Goal: Task Accomplishment & Management: Manage account settings

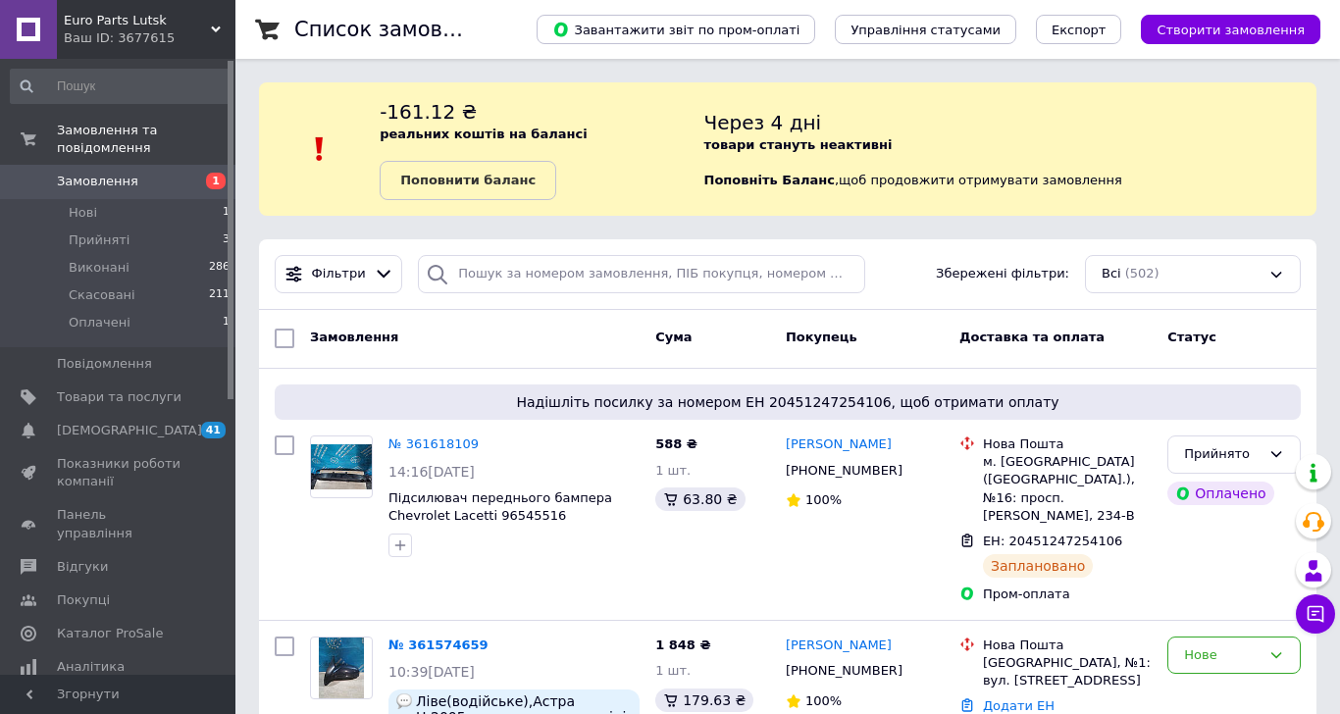
click at [159, 173] on span "Замовлення" at bounding box center [119, 182] width 125 height 18
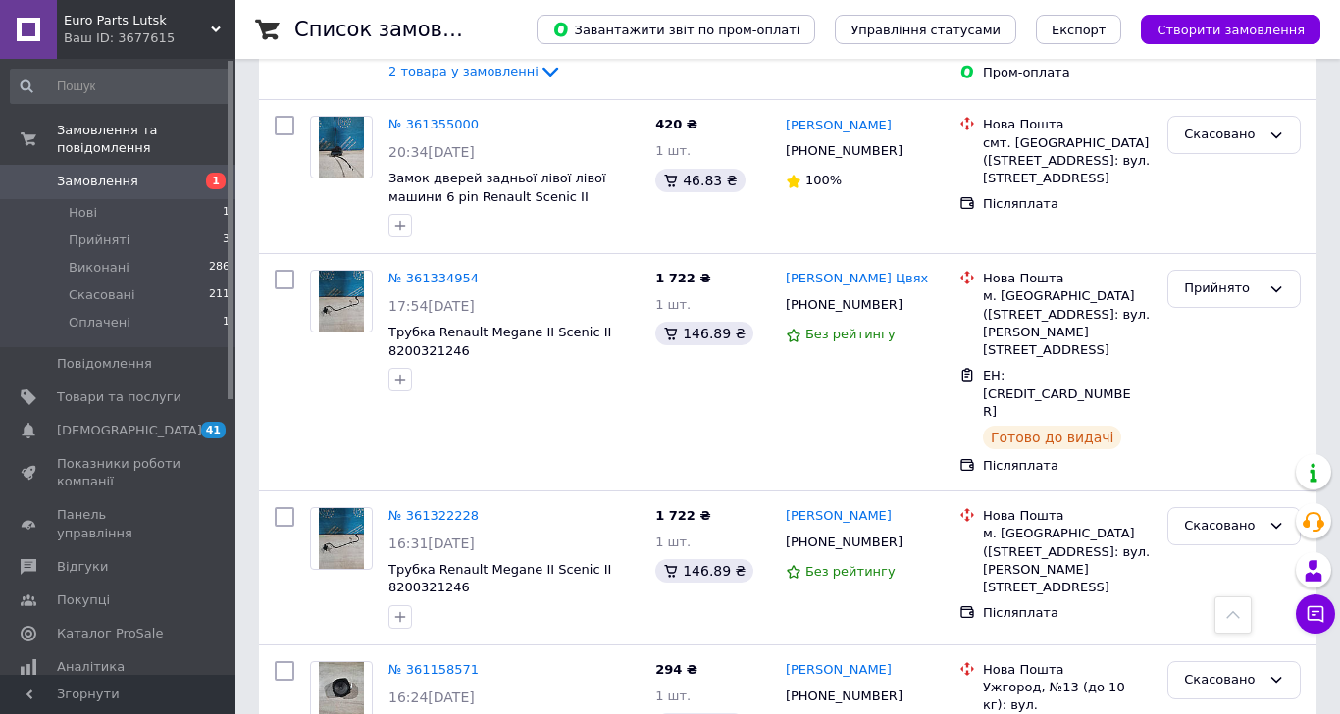
scroll to position [1177, 0]
drag, startPoint x: 467, startPoint y: 328, endPoint x: 381, endPoint y: 330, distance: 86.3
click at [381, 330] on div "№ 361334954 17:54, 10.09.2025 Трубка Renault Megane II Scenic II 8200321246" at bounding box center [514, 329] width 267 height 137
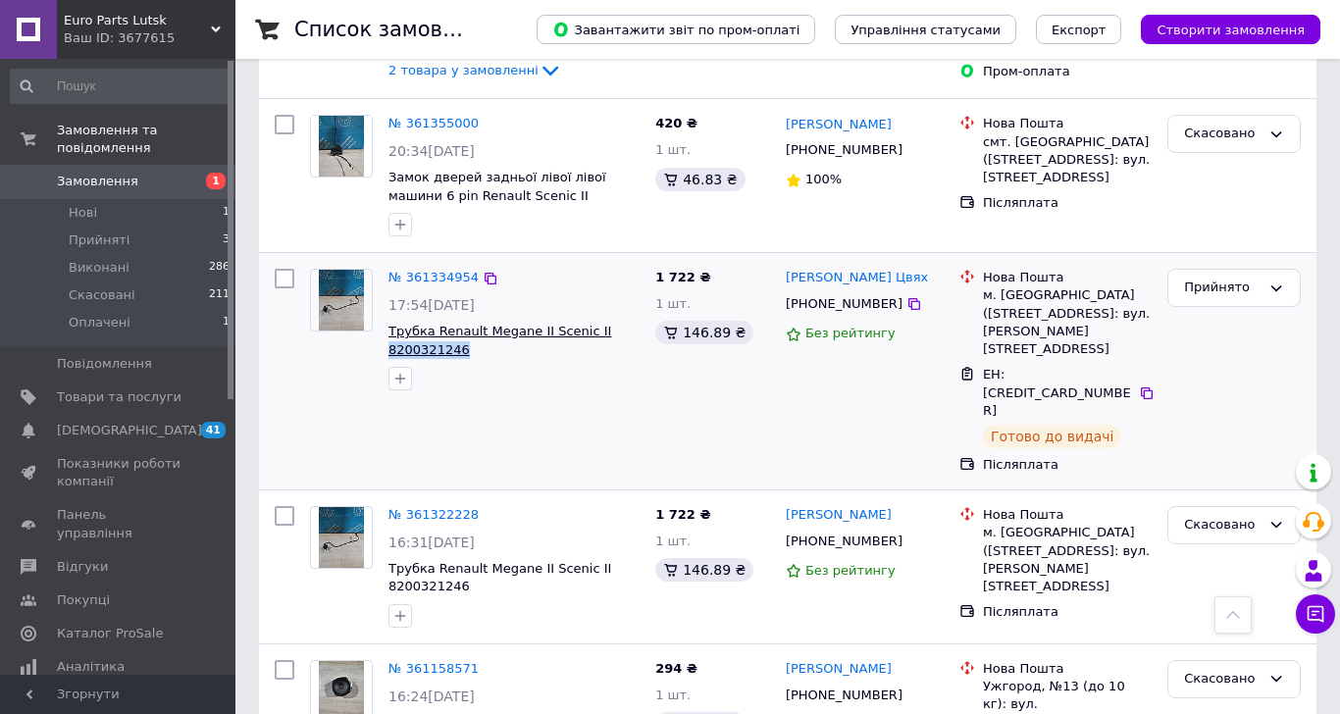
copy span "8200321246"
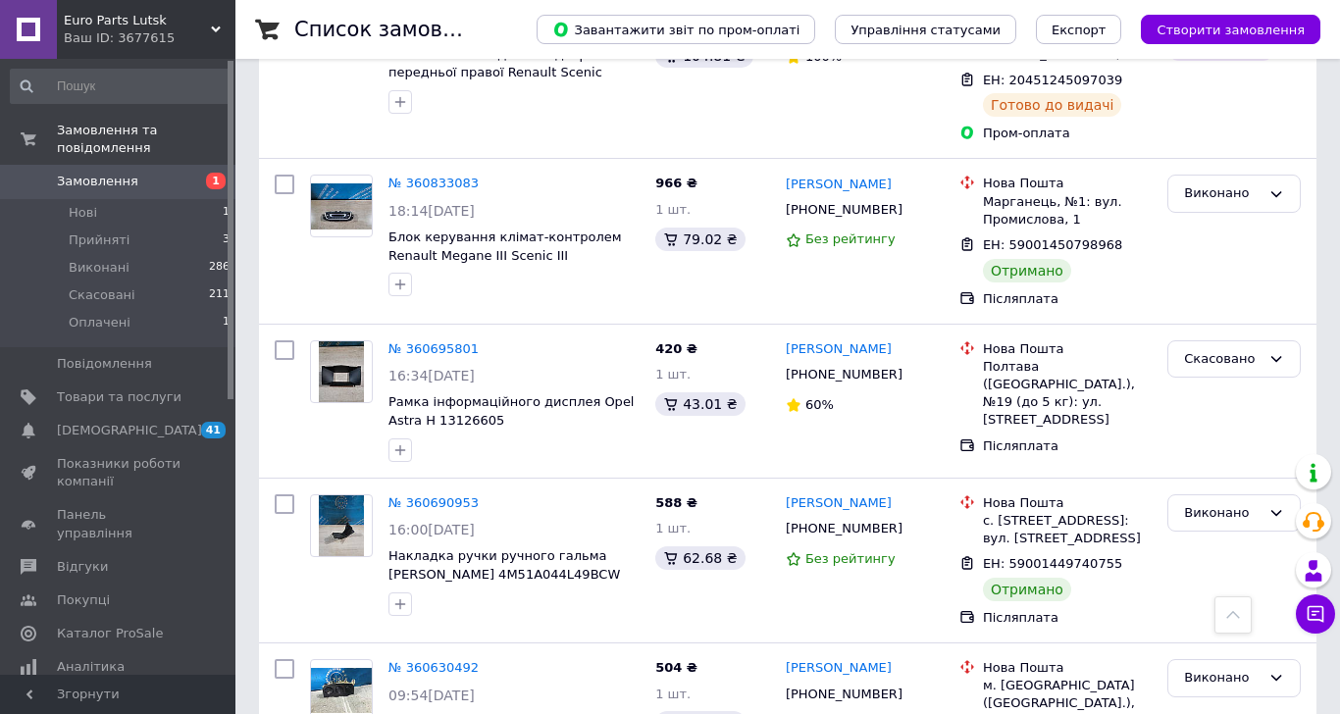
scroll to position [2824, 0]
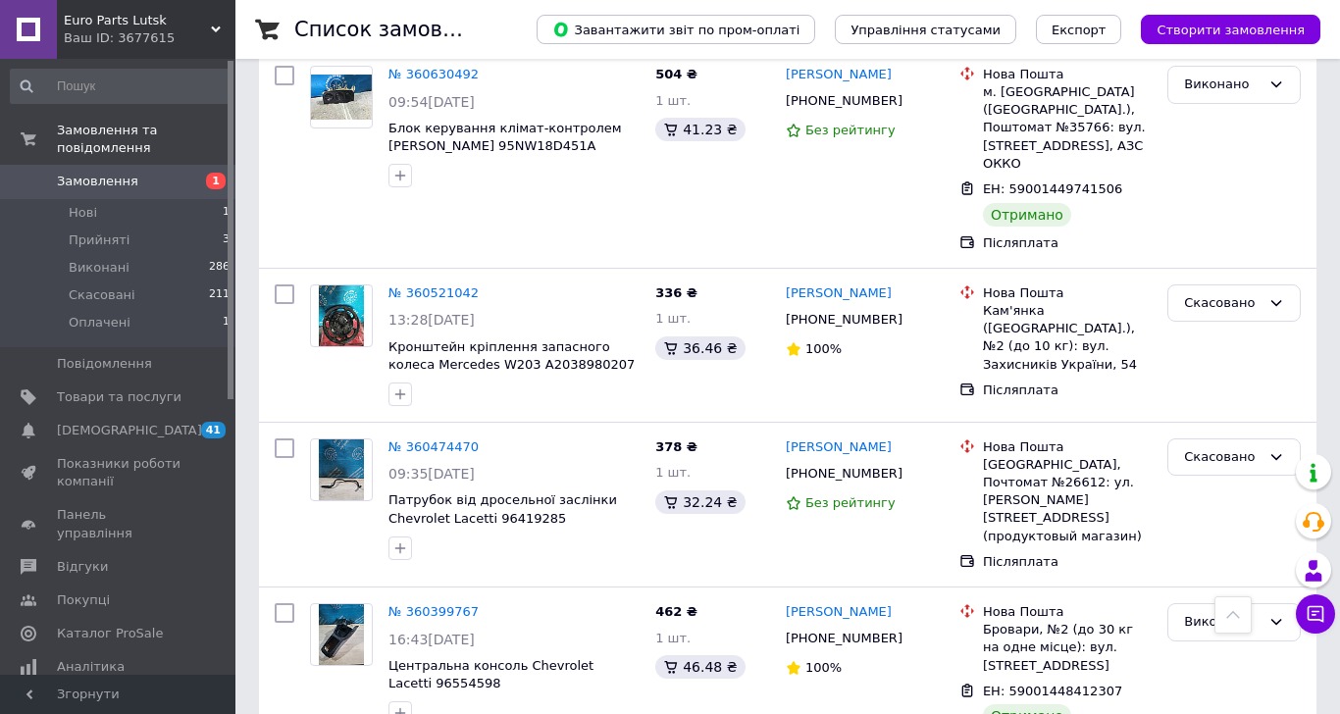
click at [75, 173] on span "Замовлення" at bounding box center [97, 182] width 81 height 18
click at [147, 173] on span "Замовлення" at bounding box center [119, 182] width 125 height 18
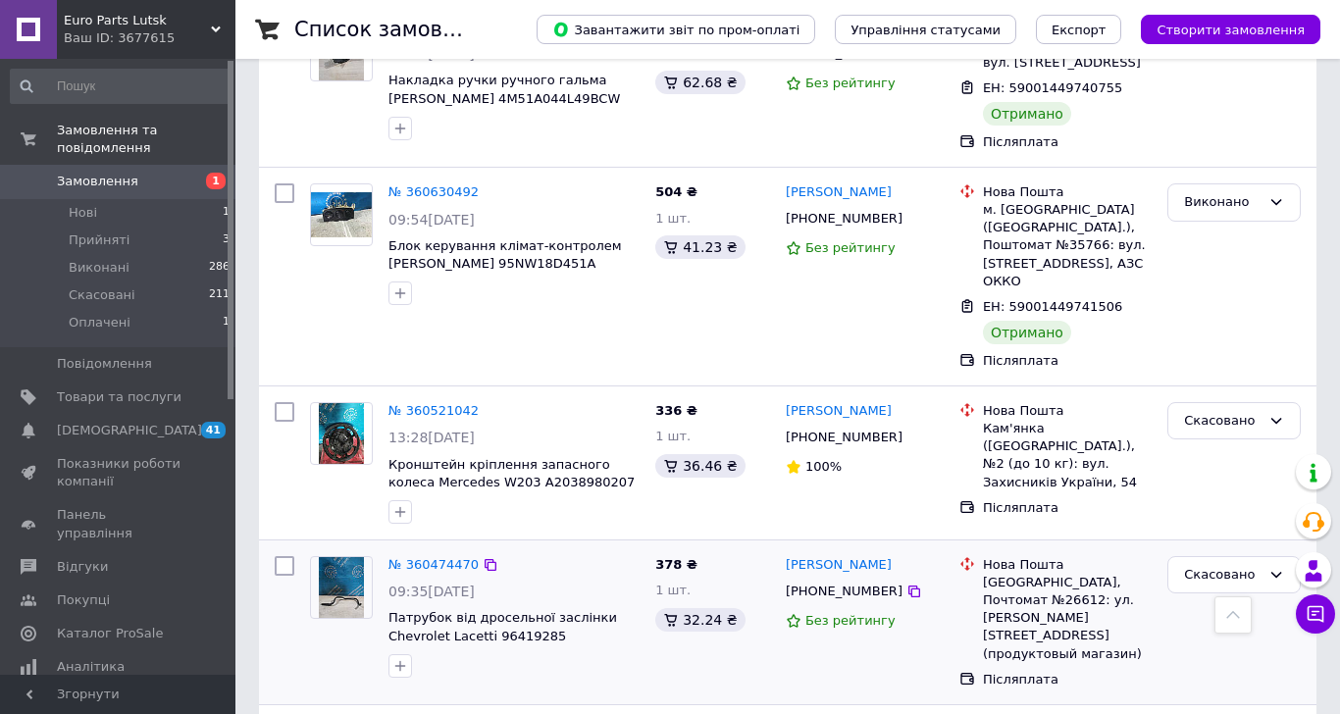
scroll to position [2530, 0]
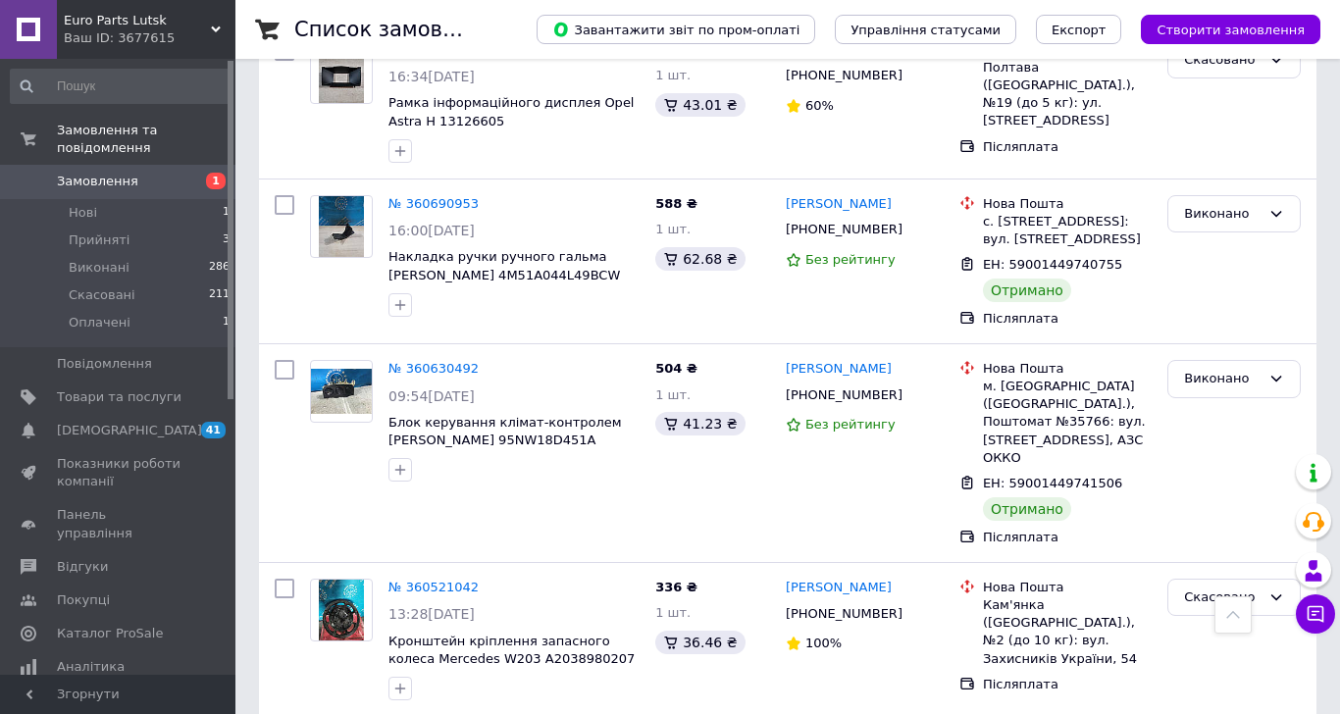
click at [122, 173] on span "Замовлення" at bounding box center [97, 182] width 81 height 18
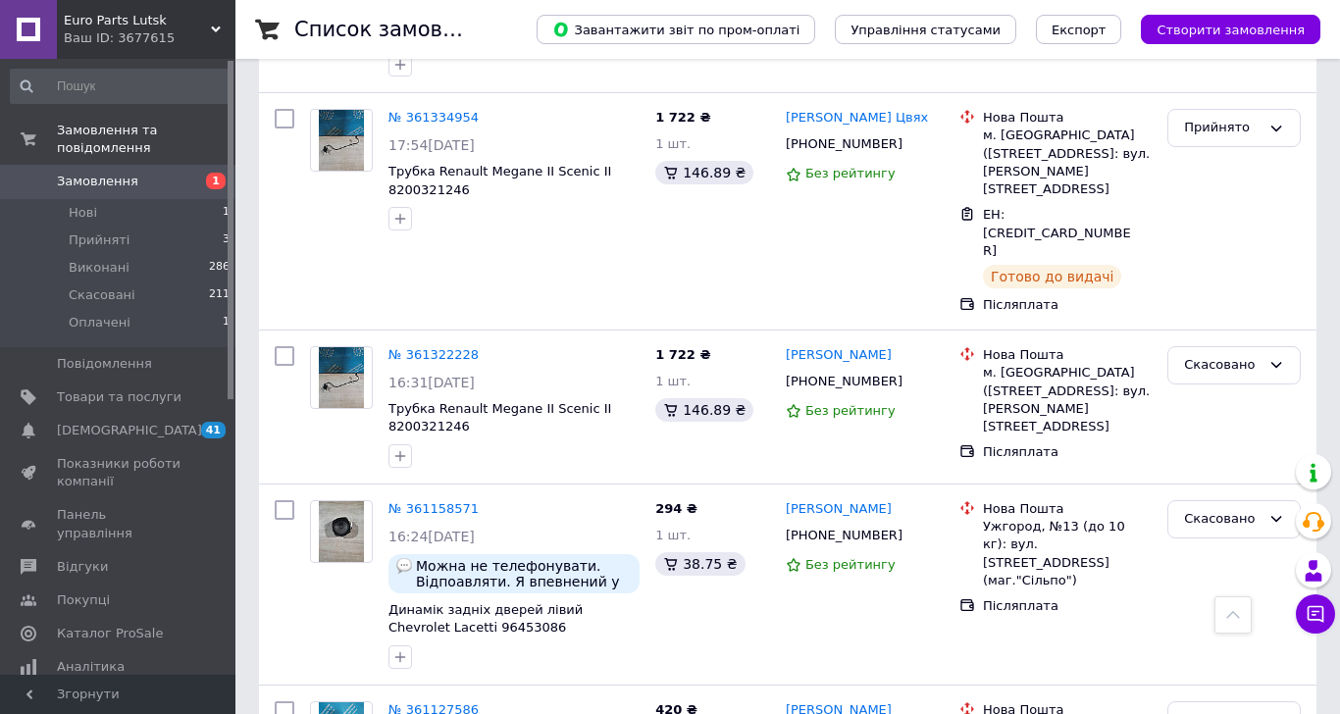
scroll to position [1353, 0]
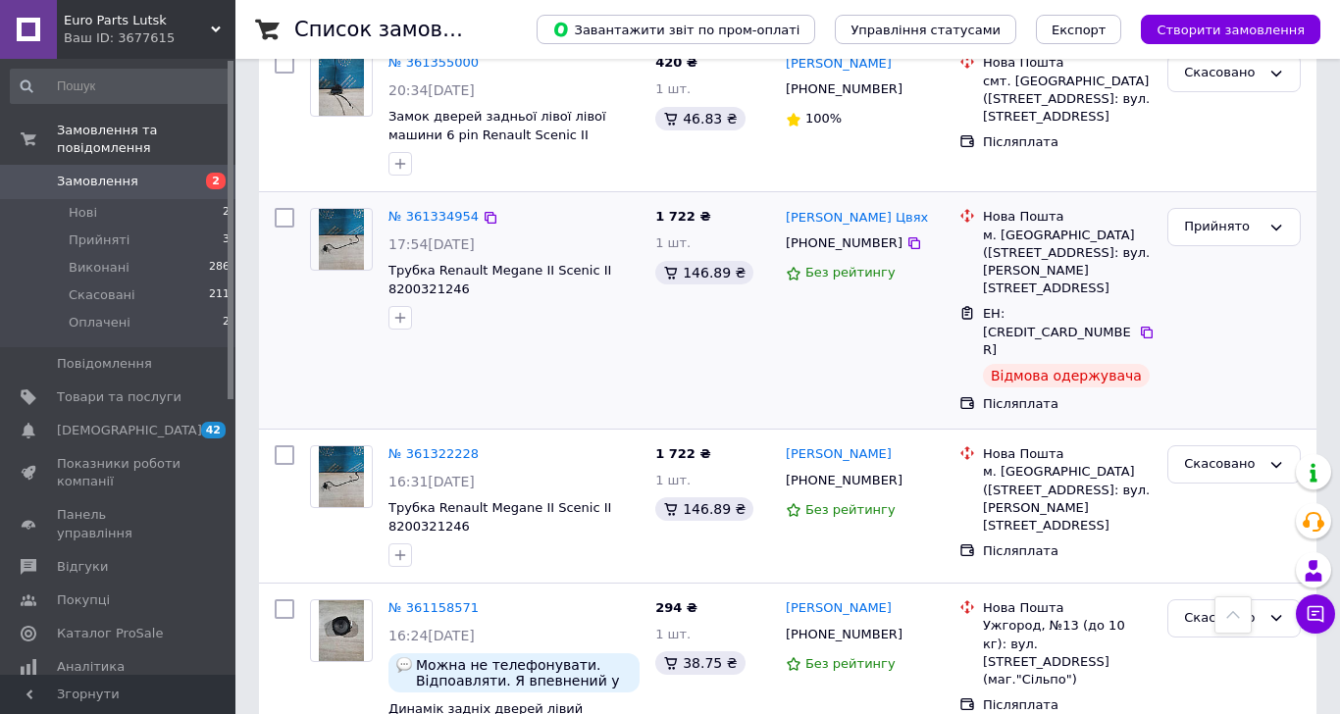
scroll to position [1667, 0]
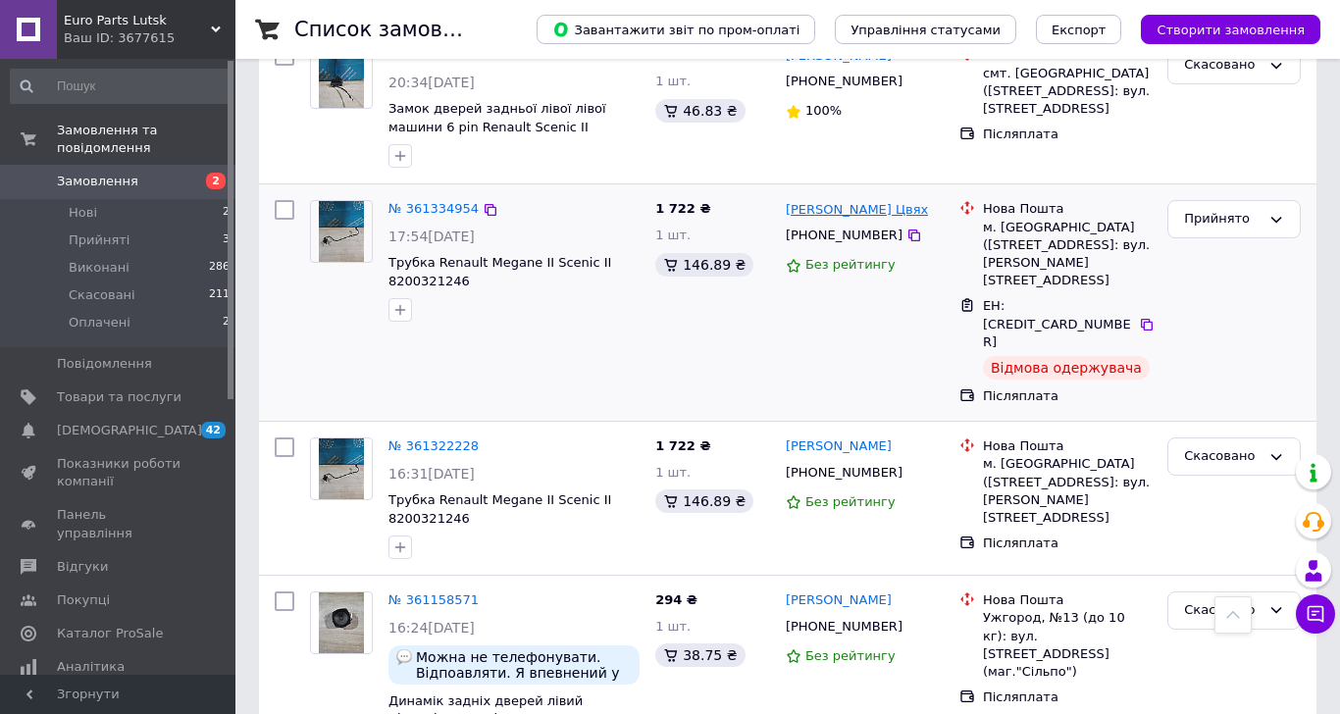
click at [839, 201] on link "[PERSON_NAME] Цвях" at bounding box center [857, 210] width 142 height 19
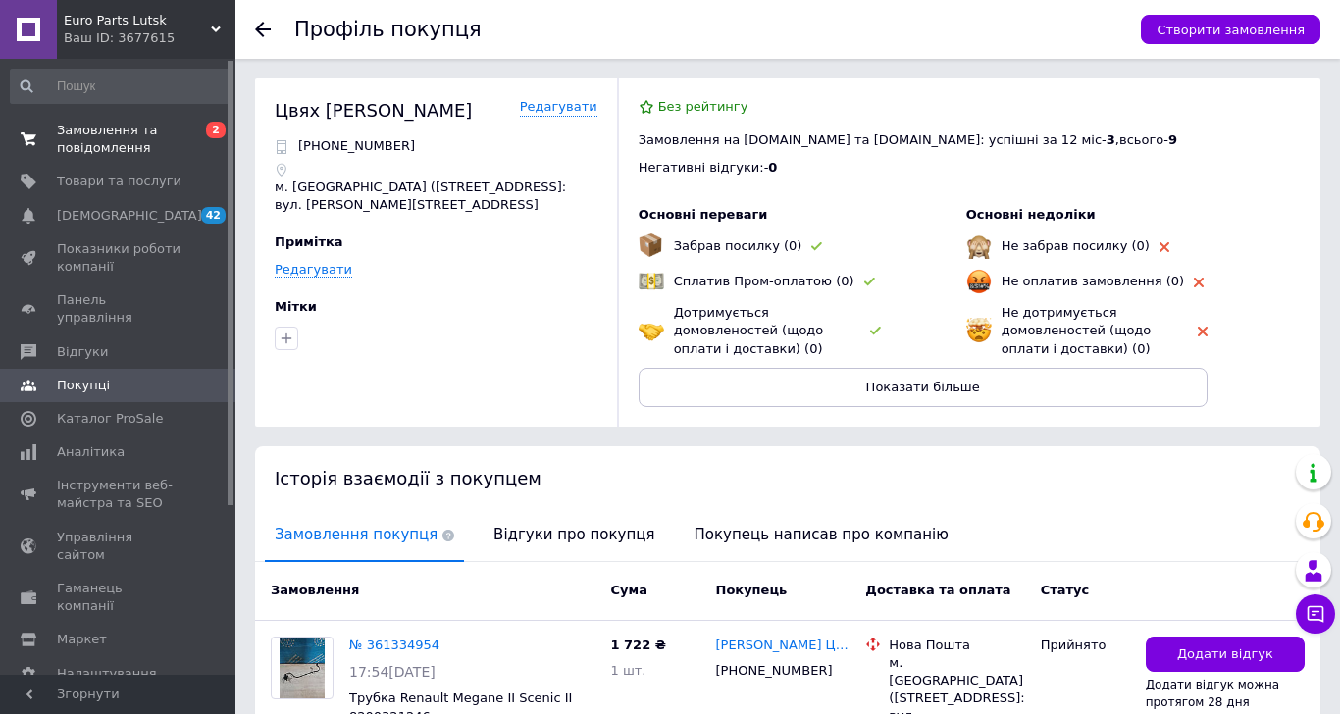
click at [145, 151] on span "Замовлення та повідомлення" at bounding box center [119, 139] width 125 height 35
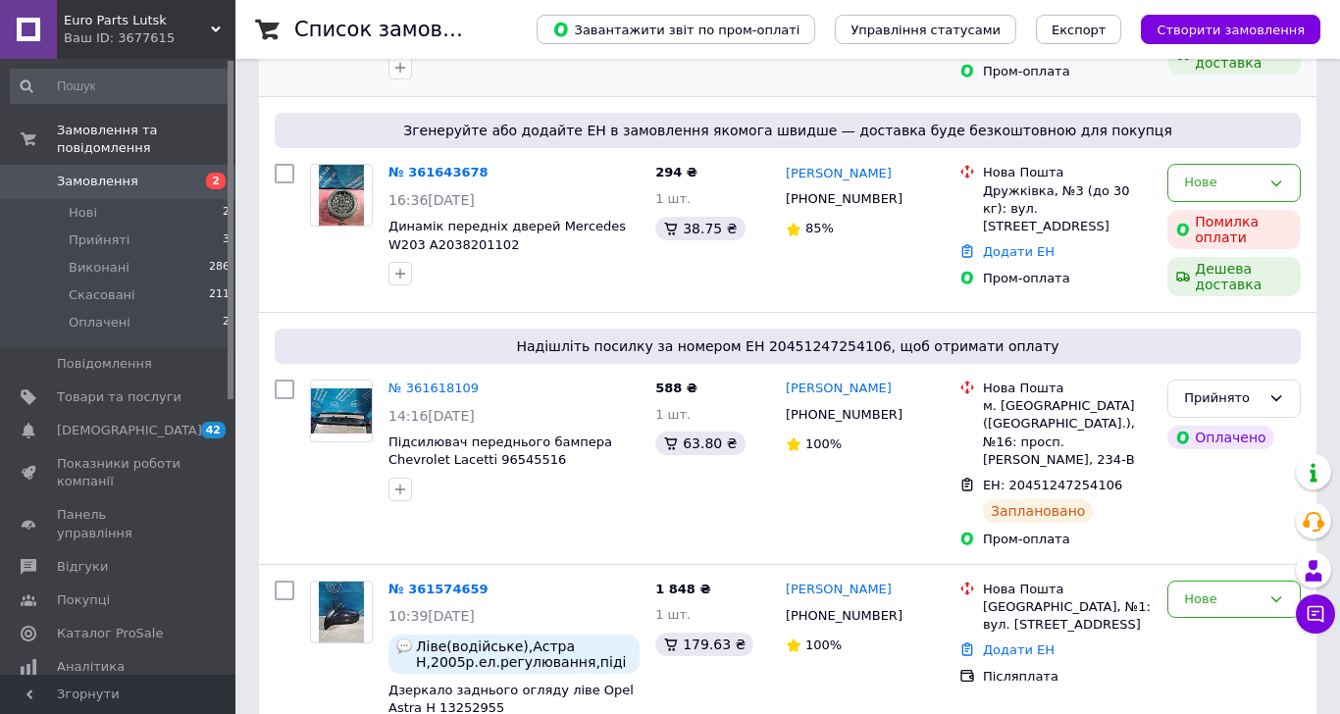
scroll to position [490, 0]
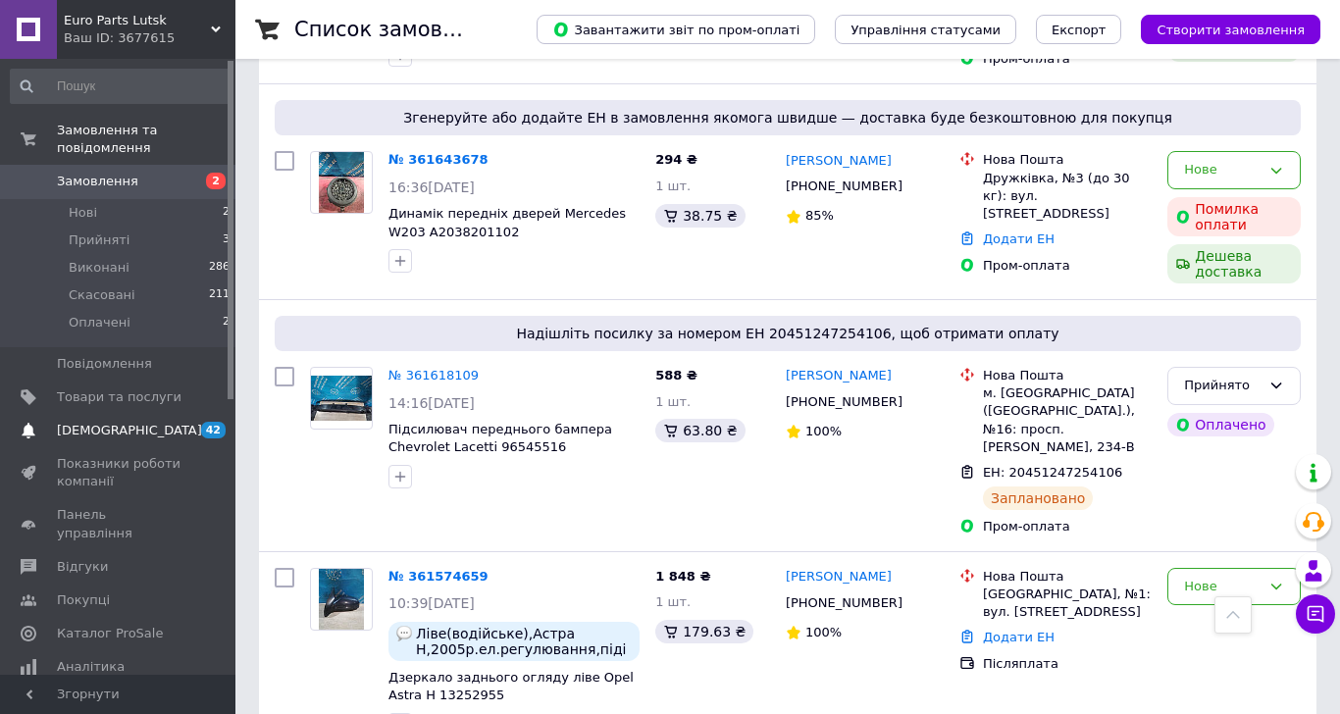
click at [34, 423] on icon at bounding box center [29, 431] width 16 height 16
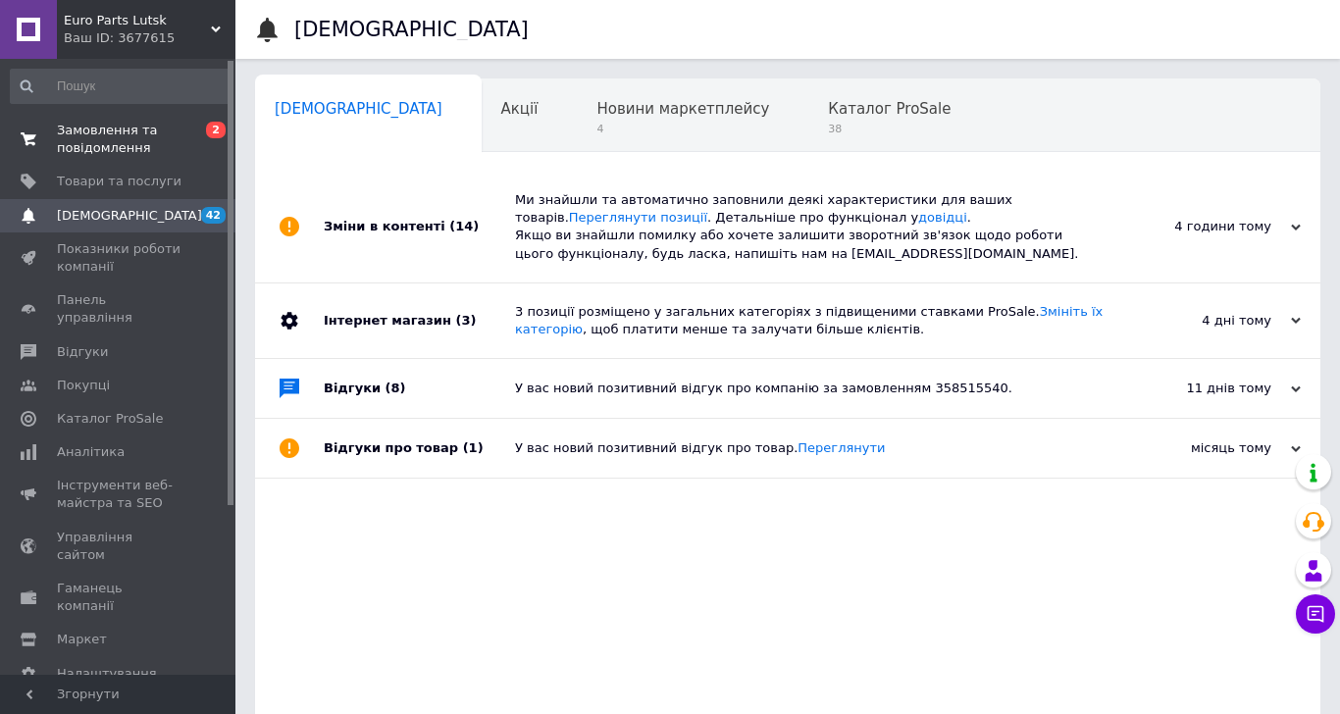
click at [148, 135] on span "Замовлення та повідомлення" at bounding box center [119, 139] width 125 height 35
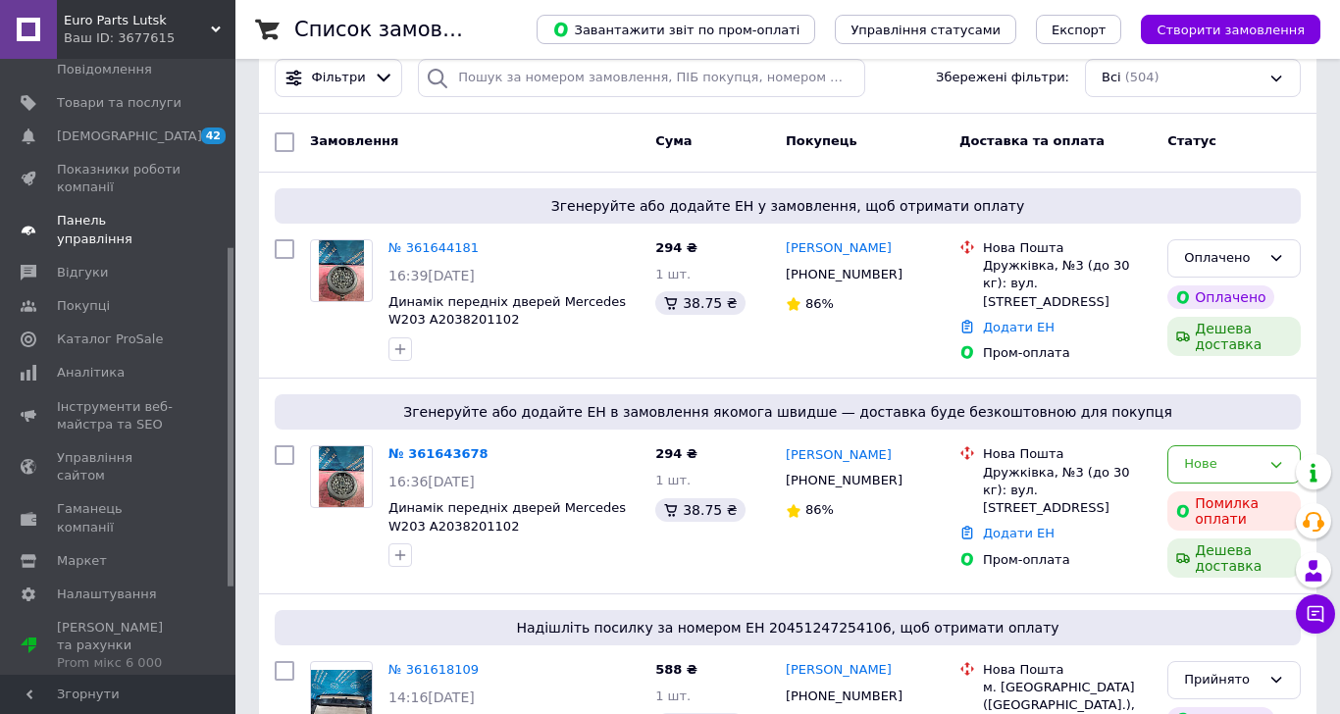
scroll to position [296, 0]
click at [167, 500] on span "Гаманець компанії" at bounding box center [119, 517] width 125 height 35
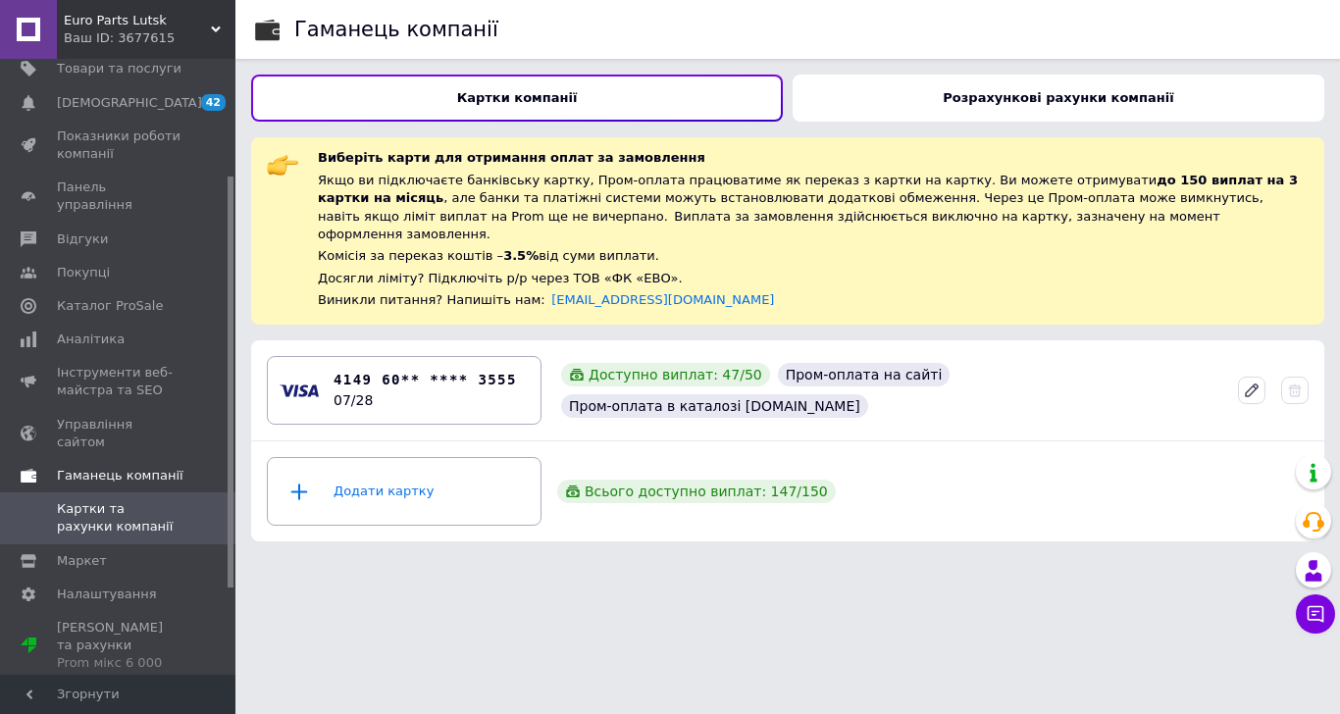
click at [167, 500] on span "Картки та рахунки компанії" at bounding box center [119, 517] width 125 height 35
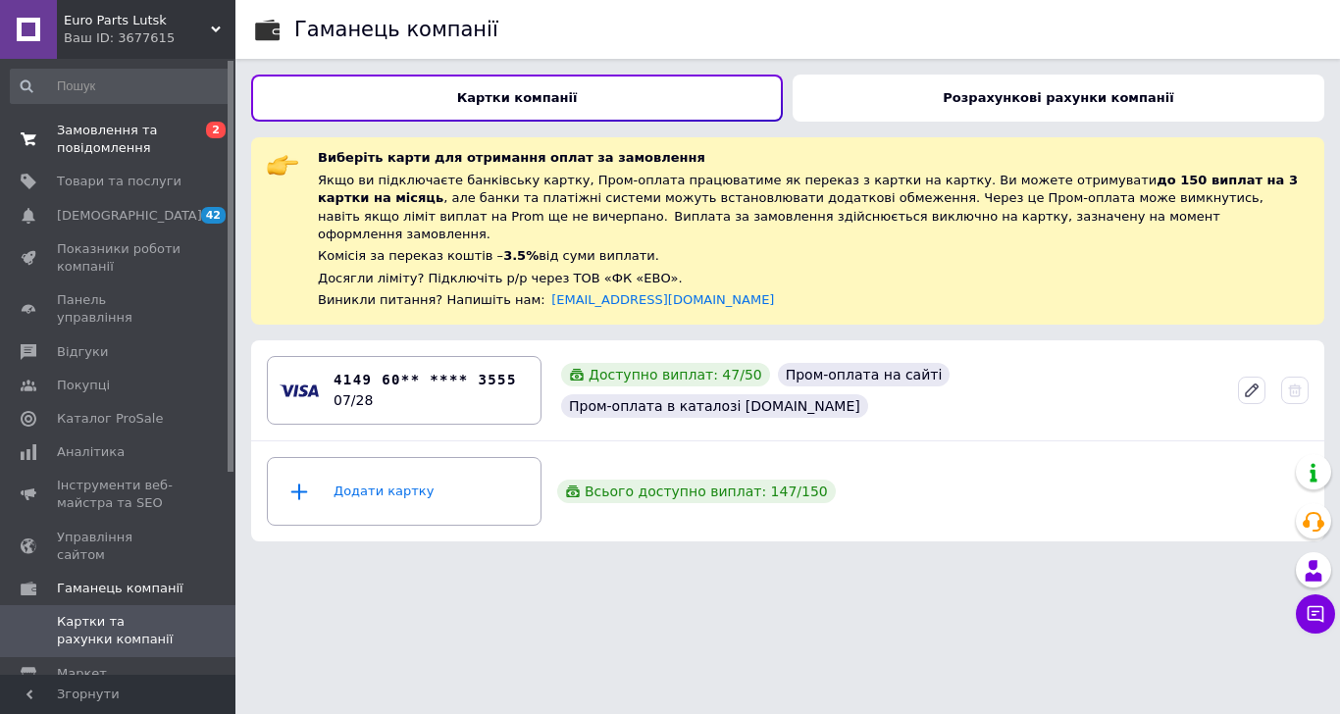
click at [110, 158] on link "Замовлення та повідомлення 0 2" at bounding box center [120, 139] width 241 height 51
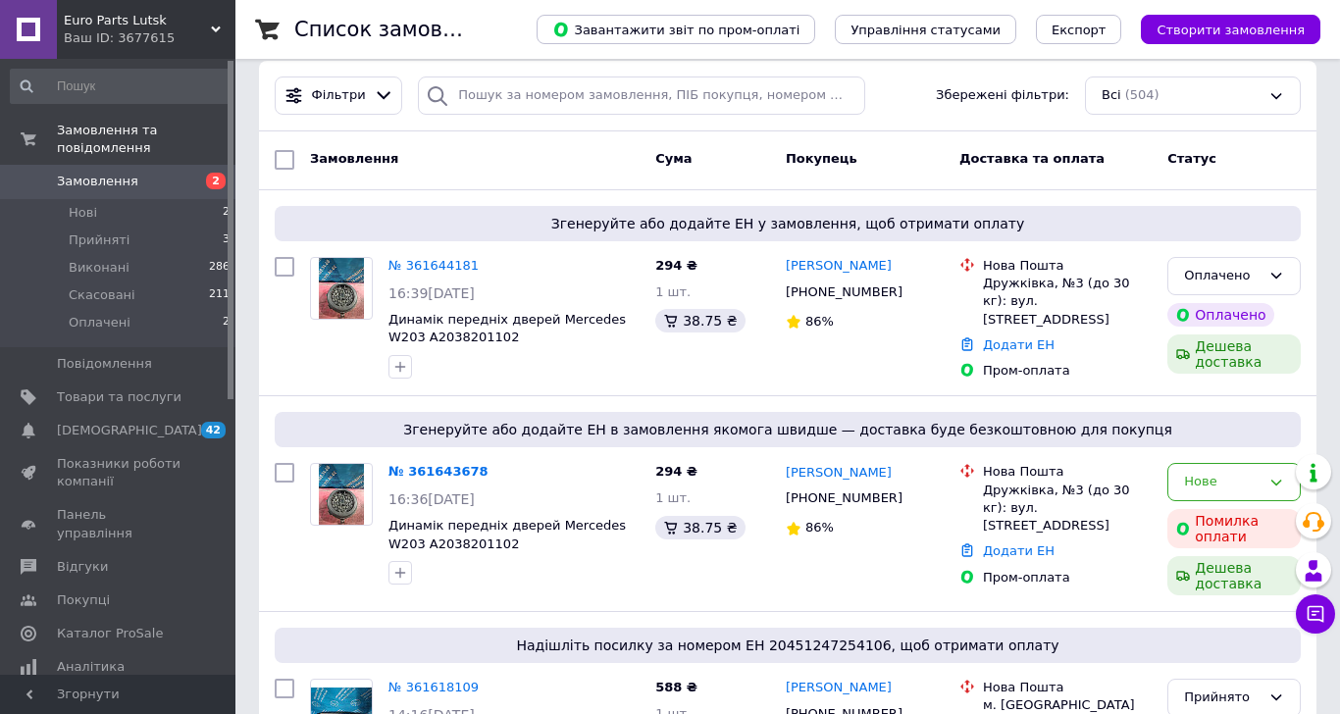
scroll to position [196, 0]
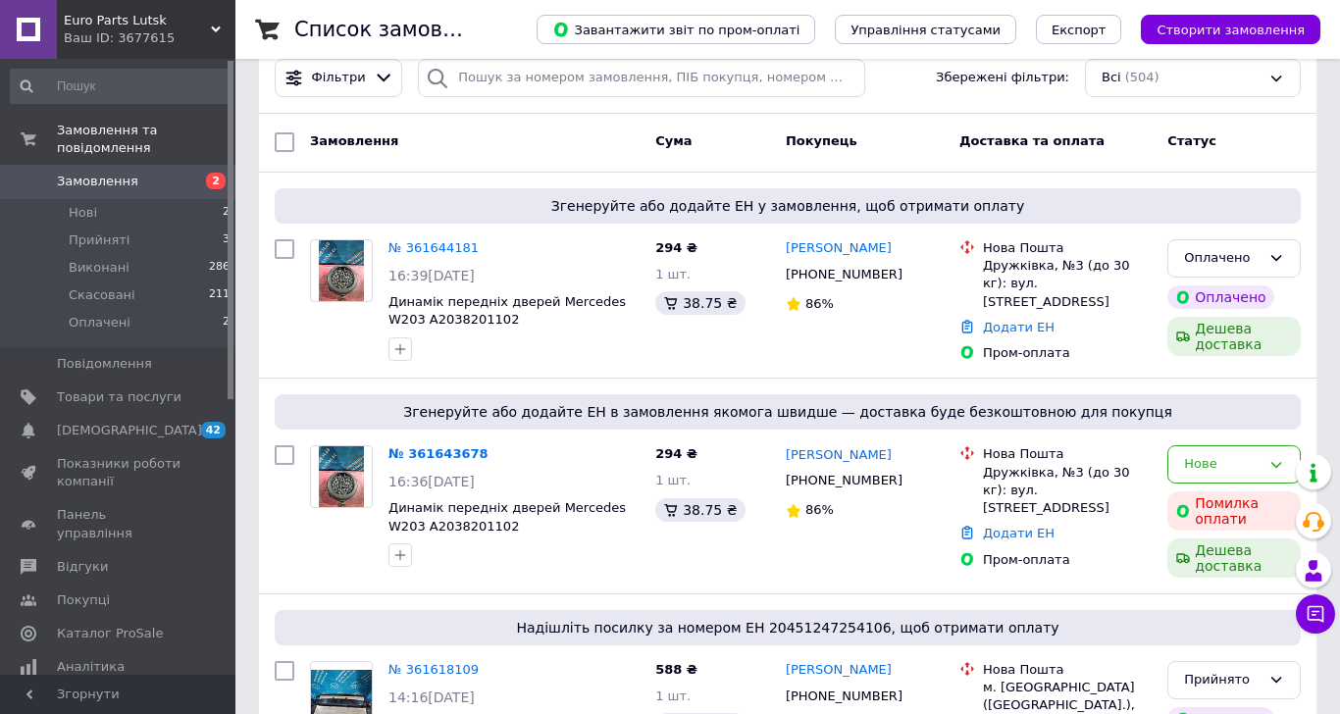
click at [124, 173] on span "Замовлення" at bounding box center [97, 182] width 81 height 18
click at [65, 173] on span "Замовлення" at bounding box center [97, 182] width 81 height 18
click at [154, 173] on span "Замовлення" at bounding box center [119, 182] width 125 height 18
click at [156, 173] on span "Замовлення" at bounding box center [119, 182] width 125 height 18
click at [176, 173] on span "Замовлення" at bounding box center [119, 182] width 125 height 18
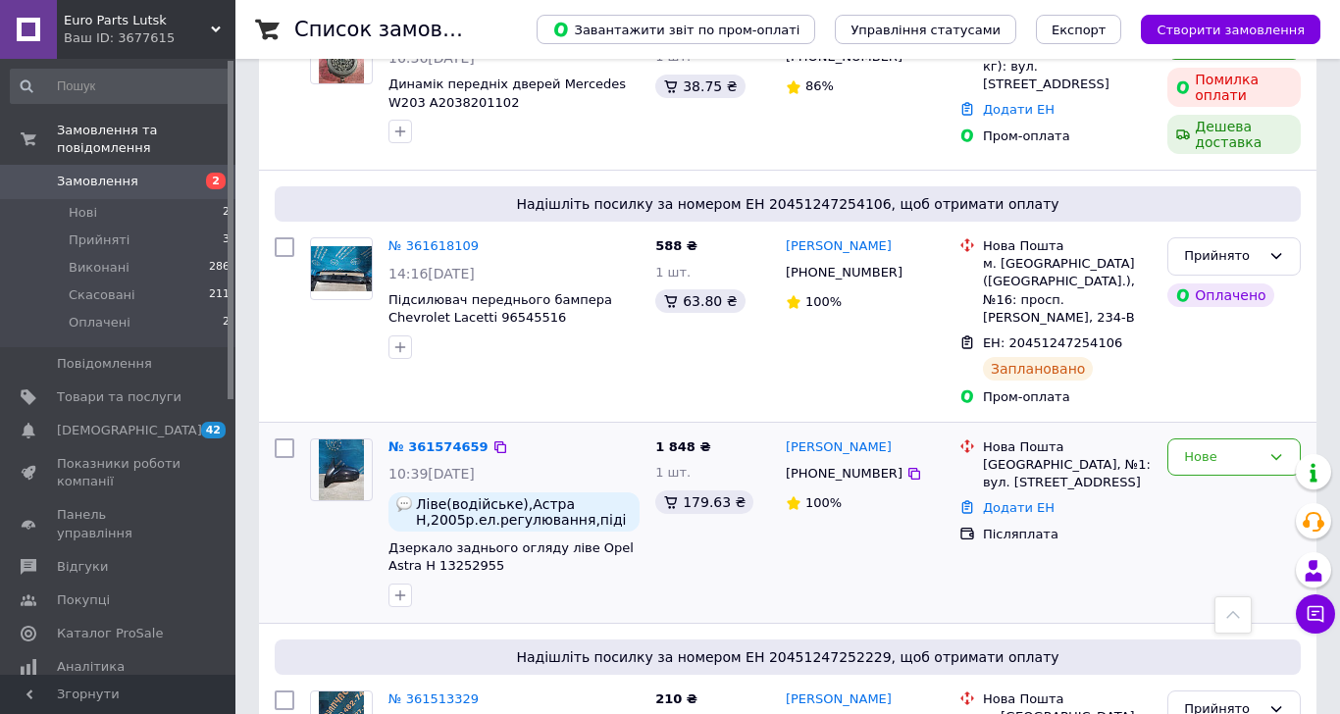
scroll to position [196, 0]
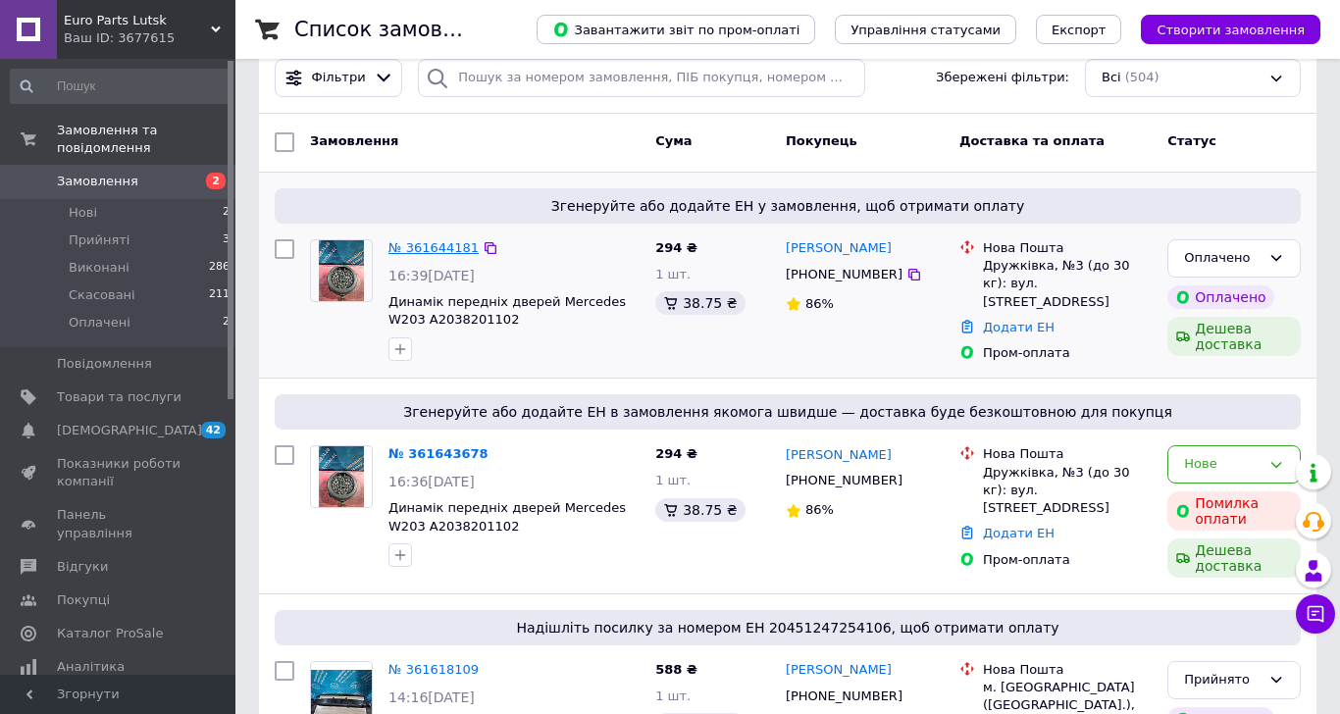
click at [405, 241] on link "№ 361644181" at bounding box center [433, 247] width 90 height 15
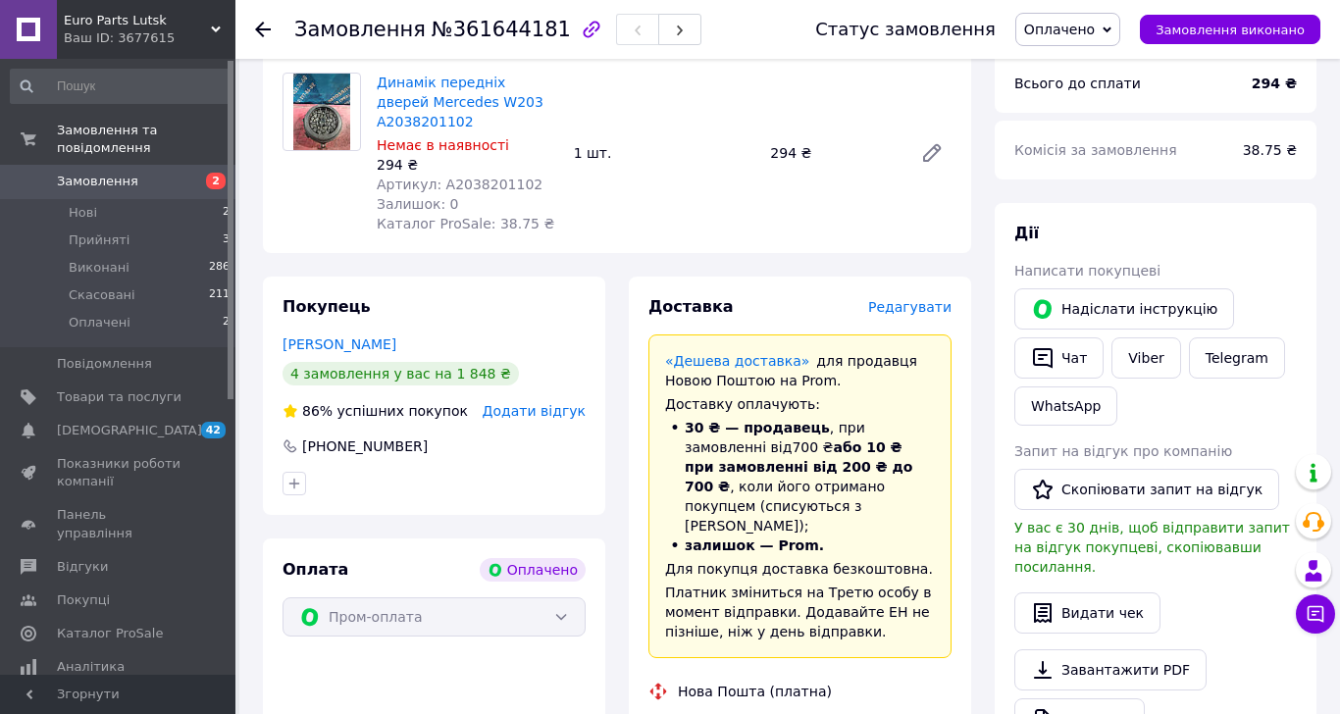
scroll to position [1373, 0]
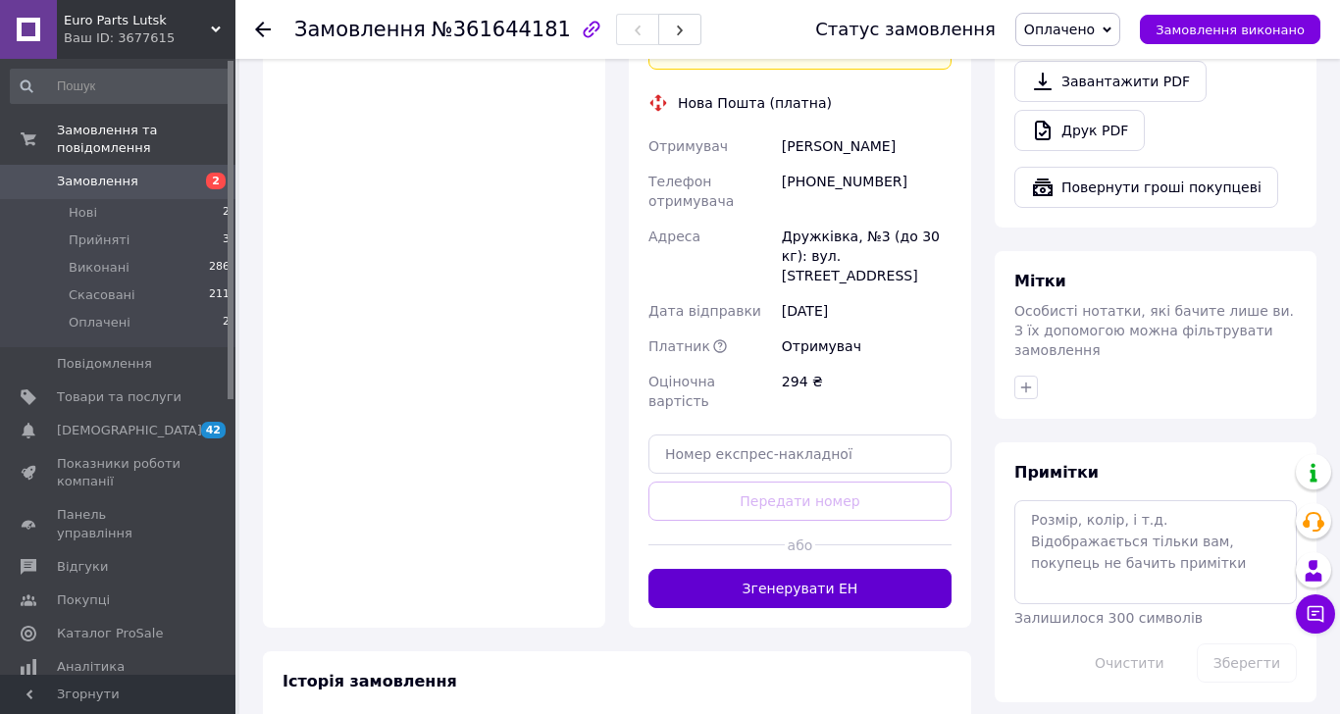
click at [770, 569] on button "Згенерувати ЕН" at bounding box center [799, 588] width 303 height 39
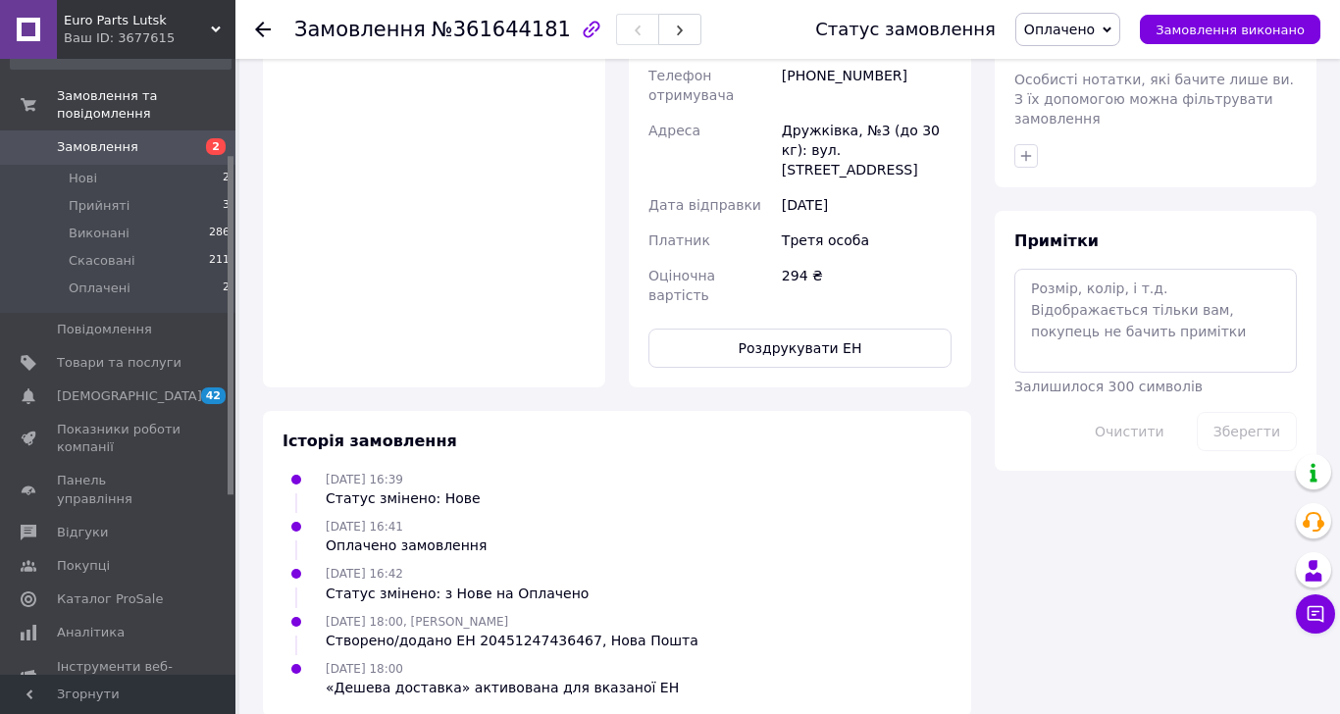
scroll to position [0, 0]
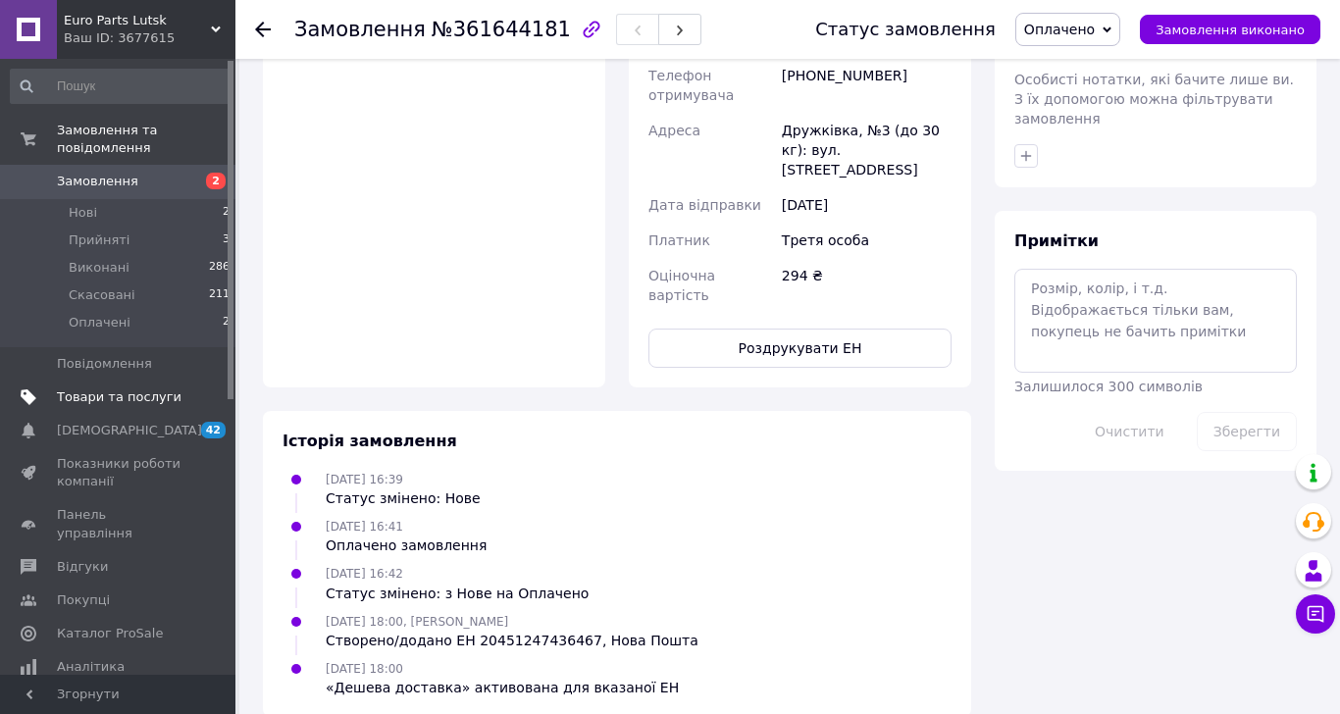
click at [198, 388] on span at bounding box center [208, 397] width 54 height 18
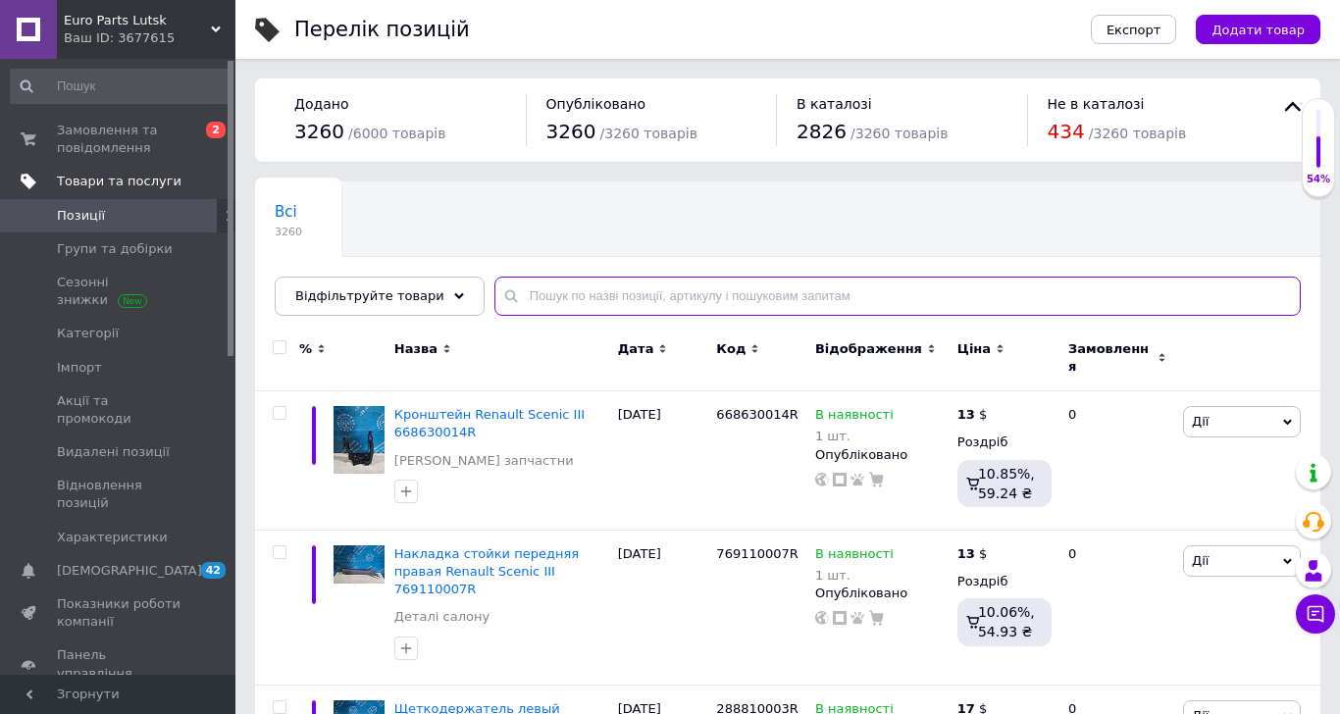
paste input "8200120611"
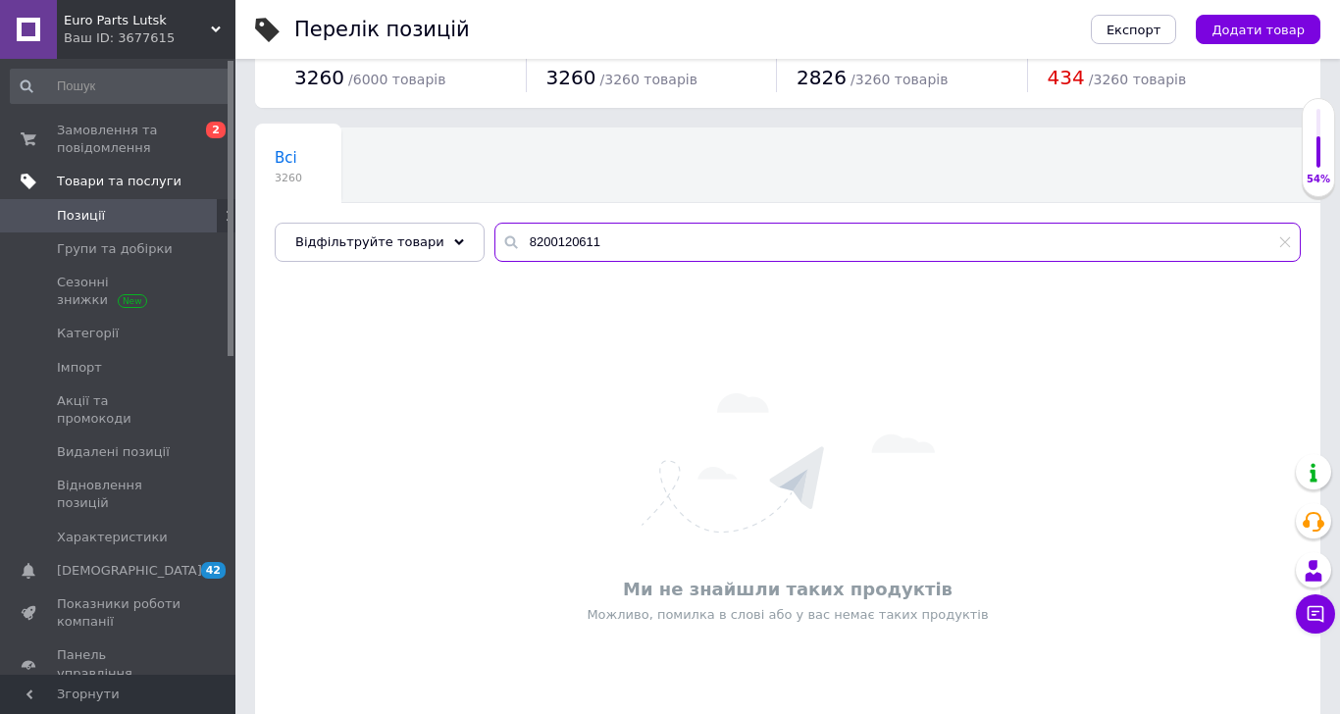
scroll to position [105, 0]
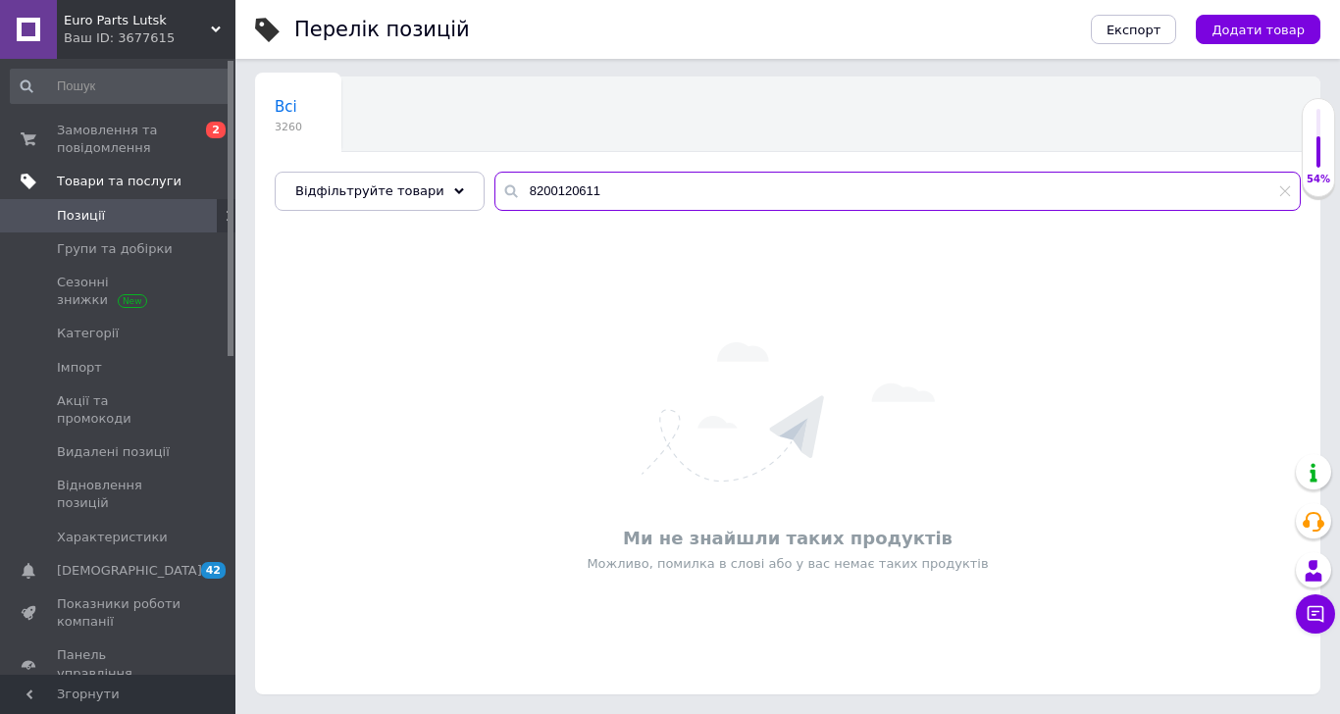
type input "8200120611"
